Goal: Find specific page/section

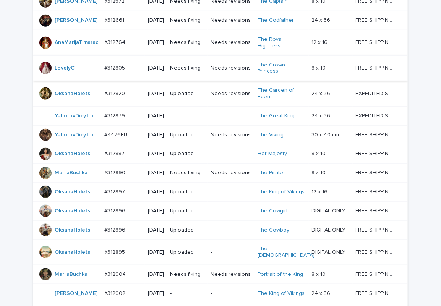
scroll to position [481, 0]
